Goal: Transaction & Acquisition: Book appointment/travel/reservation

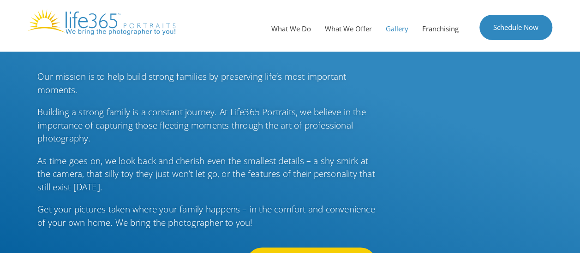
click at [392, 26] on link "Gallery" at bounding box center [397, 29] width 36 height 28
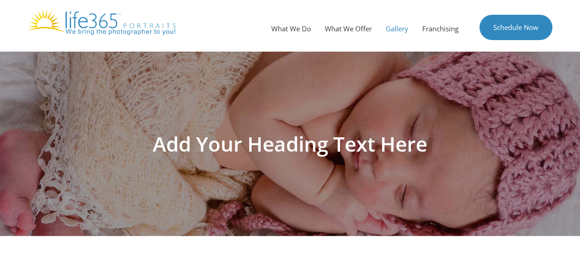
click at [49, 26] on img at bounding box center [102, 22] width 148 height 26
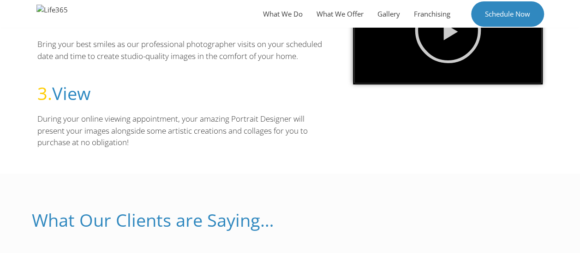
scroll to position [406, 0]
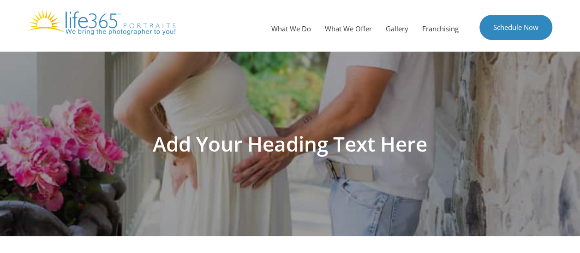
click at [119, 24] on img at bounding box center [102, 22] width 148 height 26
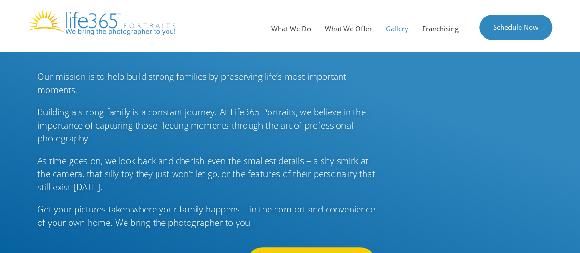
click at [395, 25] on link "Gallery" at bounding box center [397, 29] width 36 height 28
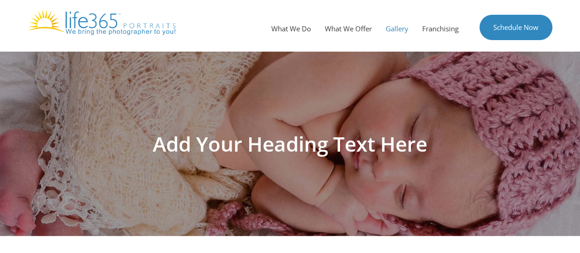
click at [395, 25] on link "Gallery" at bounding box center [397, 29] width 36 height 28
click at [354, 30] on link "What We Offer" at bounding box center [348, 29] width 61 height 28
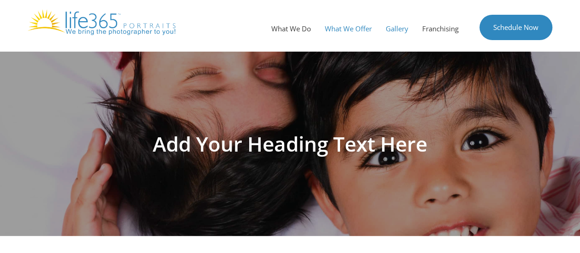
click at [401, 25] on link "Gallery" at bounding box center [397, 29] width 36 height 28
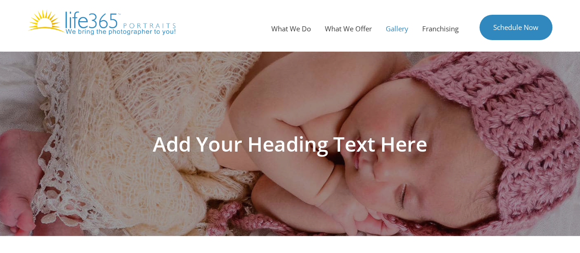
click at [295, 147] on h1 "Add Your Heading Text Here" at bounding box center [290, 144] width 517 height 20
click at [529, 30] on link "Schedule Now" at bounding box center [516, 27] width 73 height 25
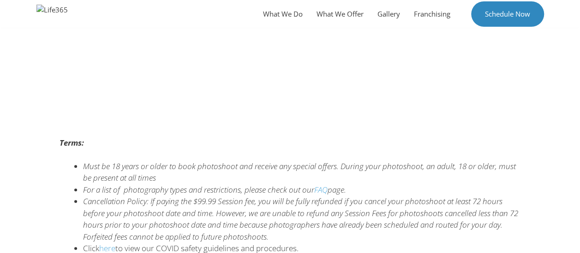
scroll to position [246, 0]
